Goal: Check status: Check status

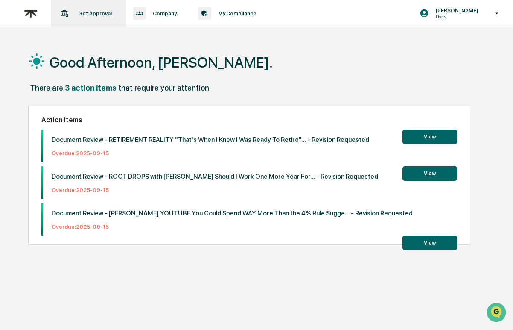
click at [91, 9] on div "Get Approval Content & Transactions" at bounding box center [88, 13] width 67 height 26
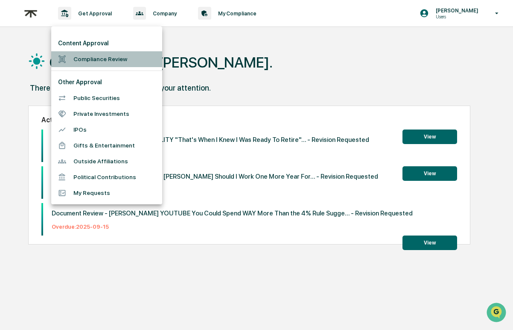
click at [89, 54] on li "Compliance Review" at bounding box center [106, 59] width 111 height 16
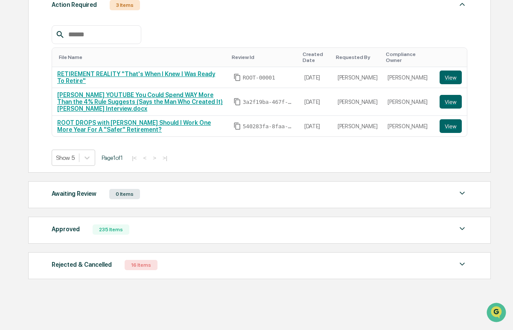
scroll to position [150, 0]
click at [150, 229] on div "Approved 235 Items File Name Review Id Created Date Requested By Compliance Own…" at bounding box center [259, 230] width 463 height 27
click at [148, 223] on div "Approved 235 Items" at bounding box center [260, 229] width 416 height 12
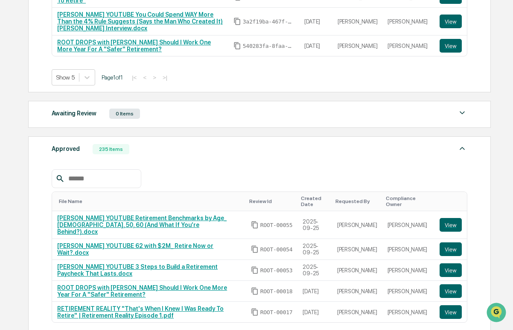
scroll to position [221, 0]
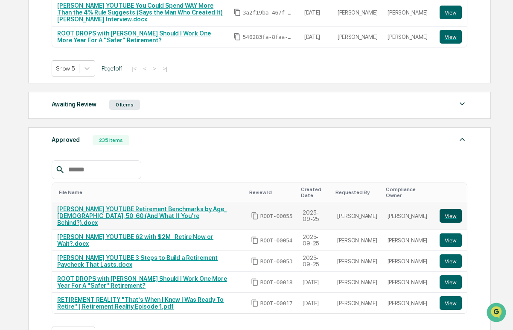
click at [449, 223] on button "View" at bounding box center [451, 216] width 22 height 14
click at [448, 243] on button "View" at bounding box center [451, 240] width 22 height 14
click at [451, 266] on button "View" at bounding box center [451, 261] width 22 height 14
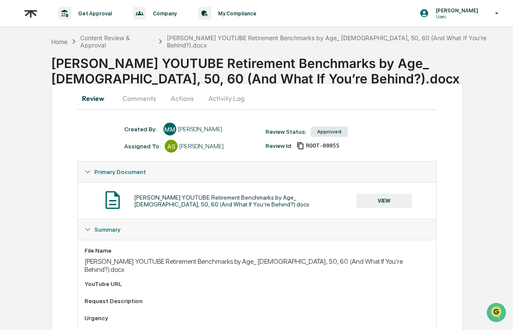
click at [136, 96] on button "Comments" at bounding box center [139, 98] width 47 height 21
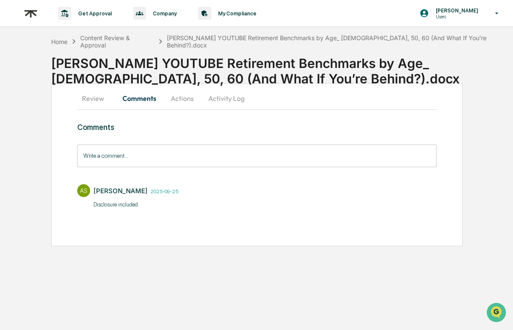
click at [103, 96] on button "Review" at bounding box center [96, 98] width 38 height 21
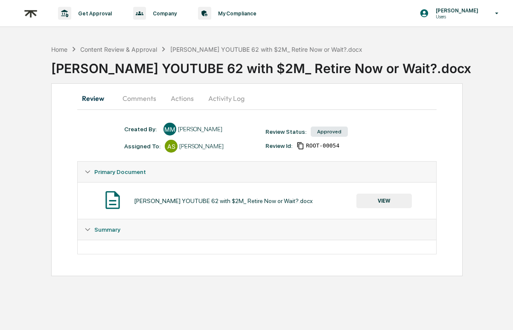
click at [149, 98] on button "Comments" at bounding box center [139, 98] width 47 height 21
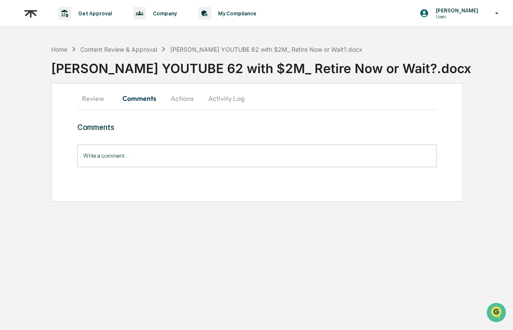
click at [97, 100] on button "Review" at bounding box center [96, 98] width 38 height 21
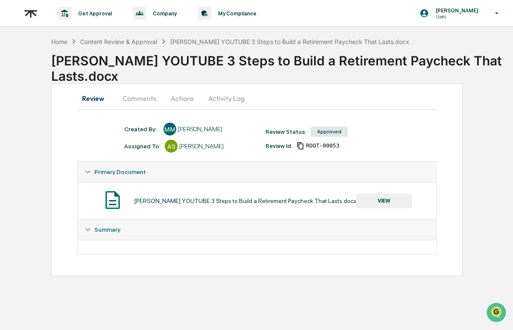
click at [130, 98] on button "Comments" at bounding box center [139, 98] width 47 height 21
